Goal: Manage account settings

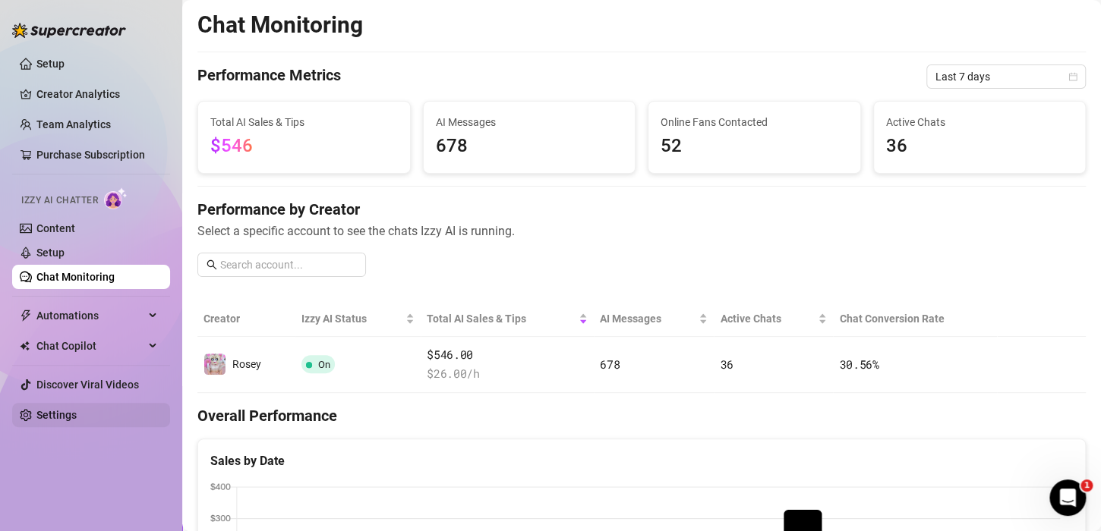
click at [62, 421] on link "Settings" at bounding box center [56, 415] width 40 height 12
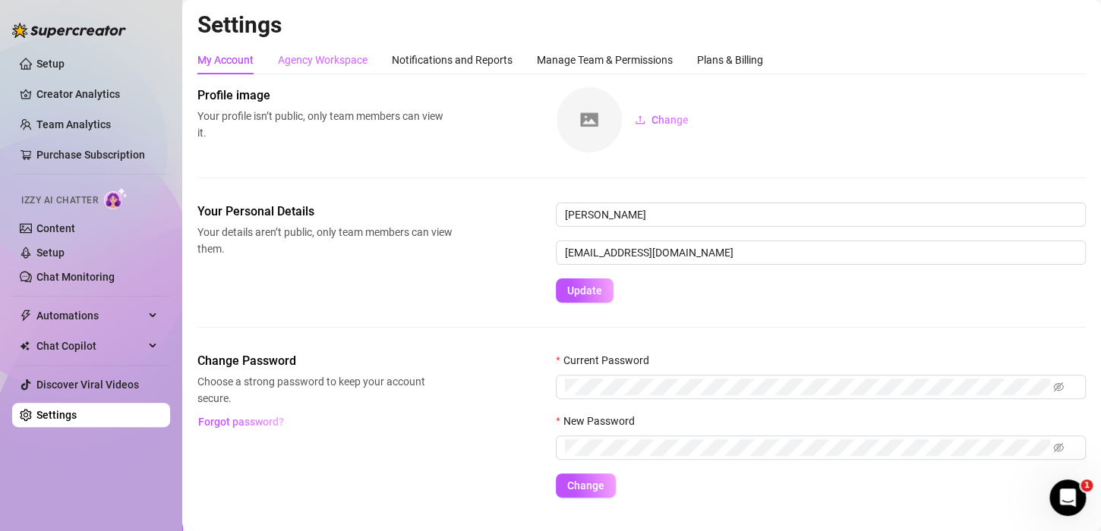
click at [322, 50] on div "Agency Workspace" at bounding box center [323, 60] width 90 height 29
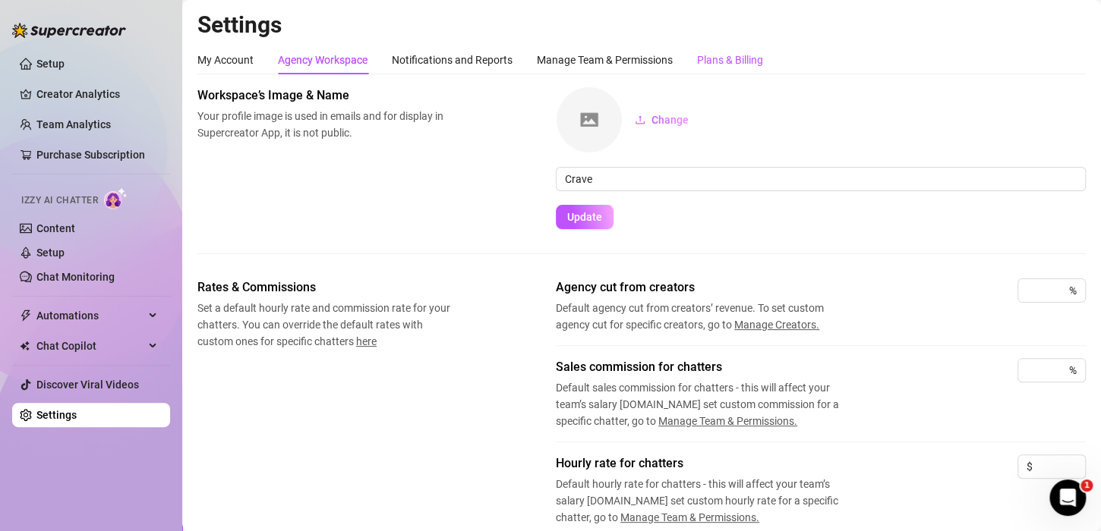
click at [713, 52] on div "Plans & Billing" at bounding box center [730, 60] width 66 height 17
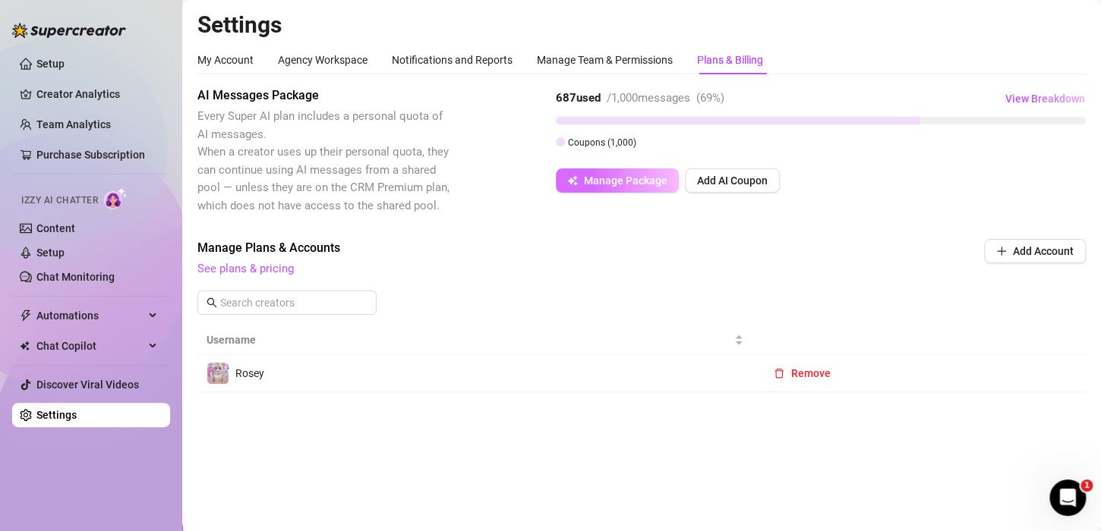
click at [640, 181] on span "Manage Package" at bounding box center [625, 181] width 83 height 12
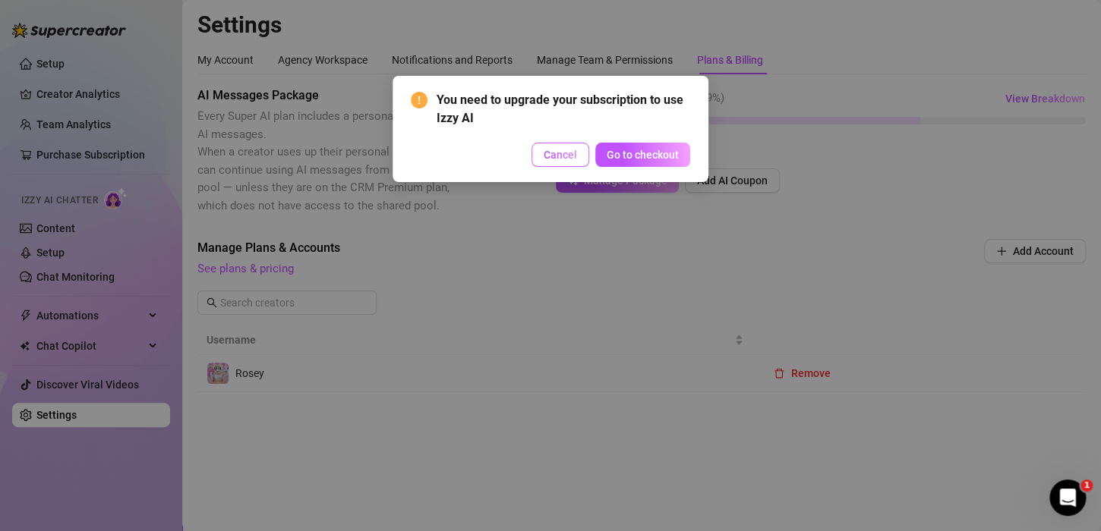
click at [567, 158] on span "Cancel" at bounding box center [559, 155] width 33 height 12
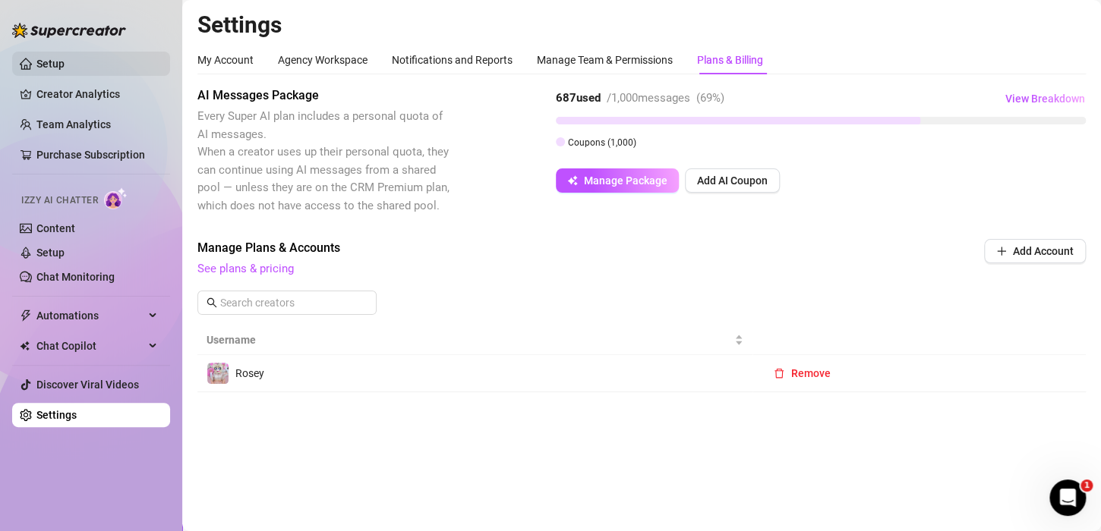
click at [65, 62] on link "Setup" at bounding box center [50, 64] width 28 height 12
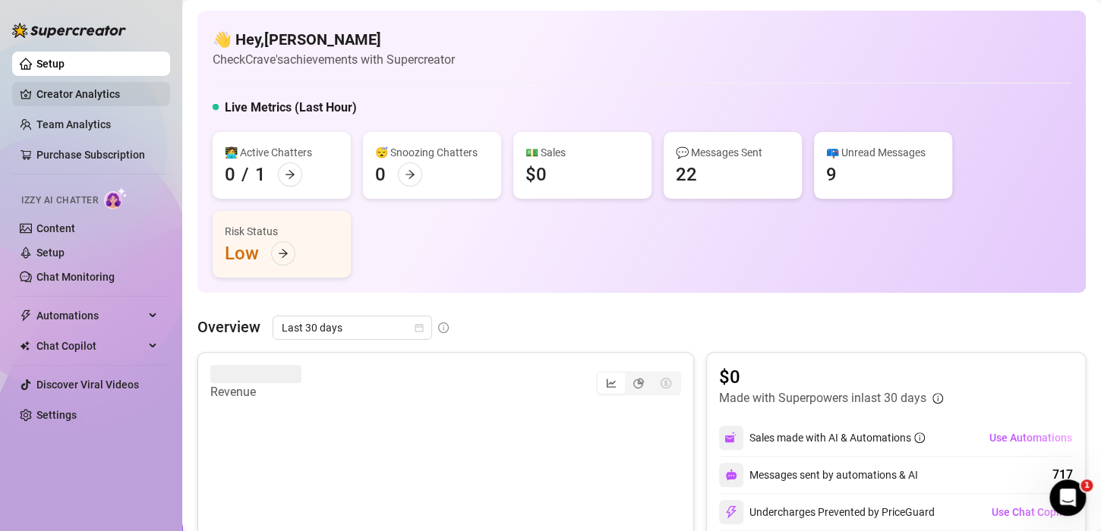
click at [99, 93] on link "Creator Analytics" at bounding box center [96, 94] width 121 height 24
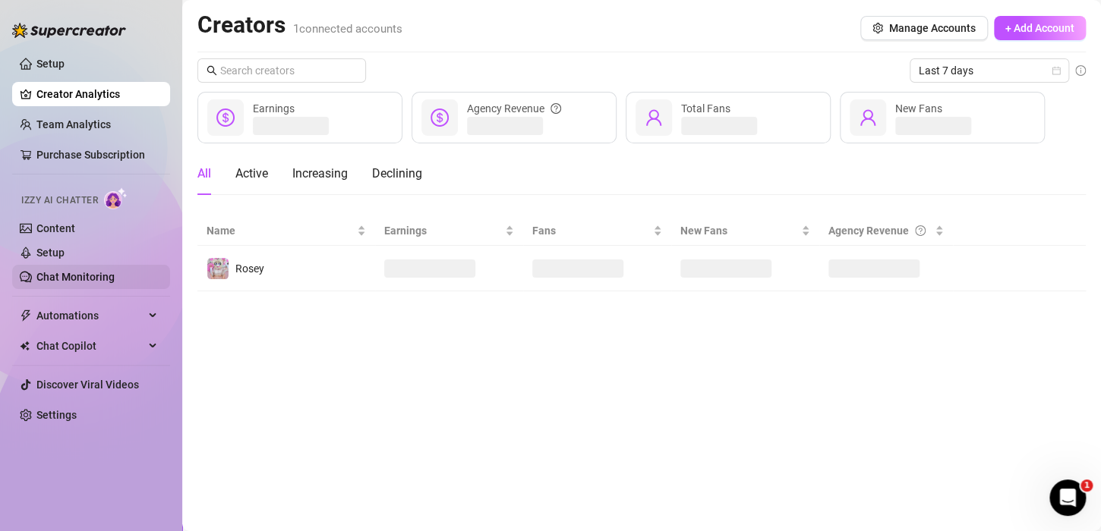
click at [92, 275] on link "Chat Monitoring" at bounding box center [75, 277] width 78 height 12
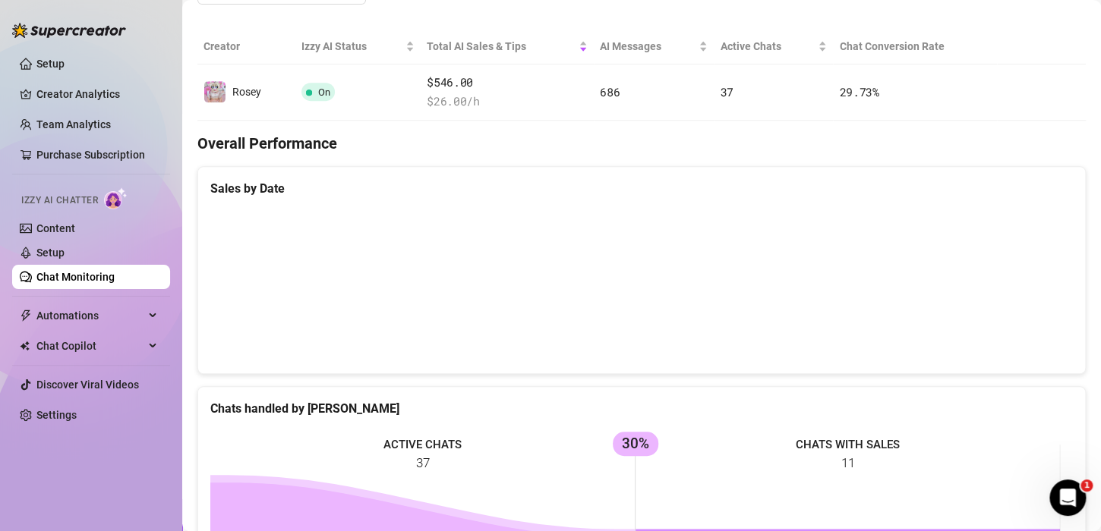
scroll to position [273, 0]
